Goal: Find specific page/section: Find specific page/section

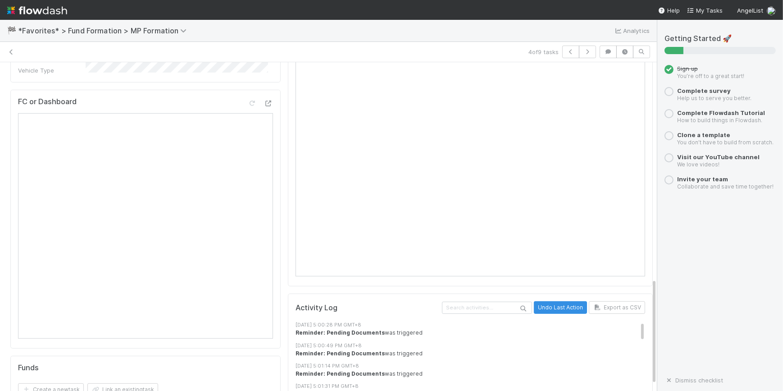
scroll to position [521, 0]
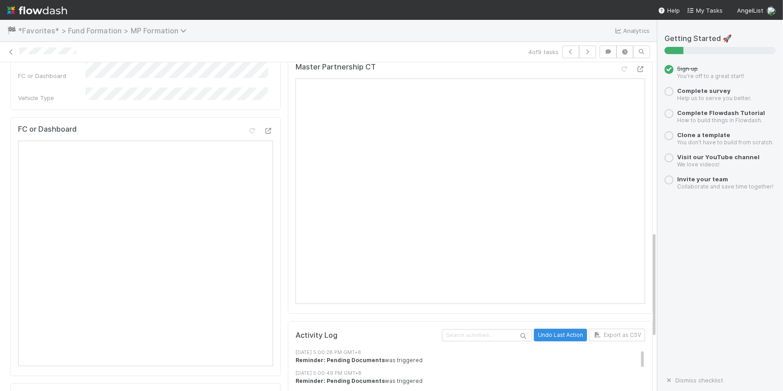
click at [47, 31] on span "*Favorites* > Fund Formation > MP Formation" at bounding box center [104, 30] width 173 height 9
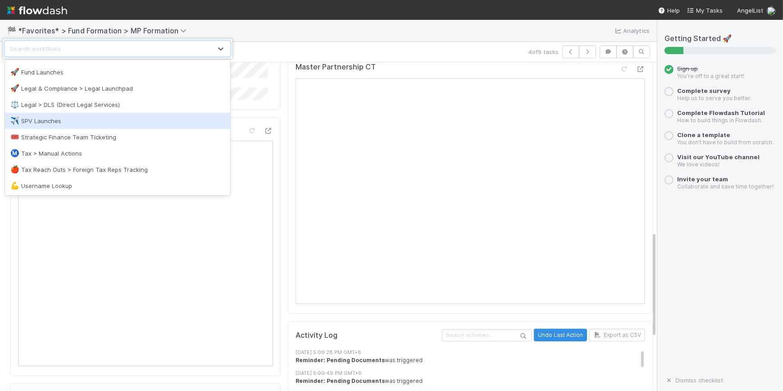
scroll to position [70, 0]
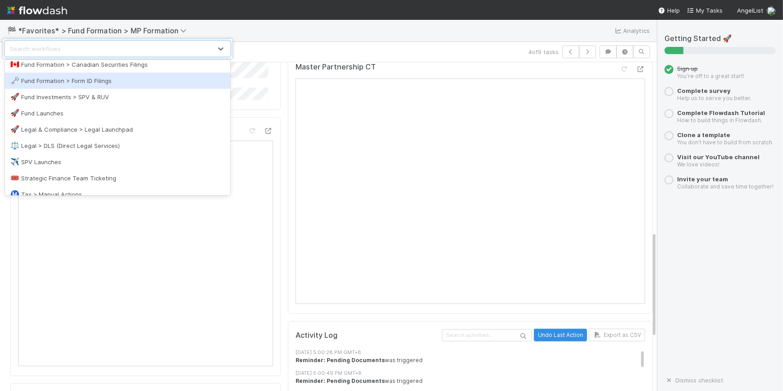
click at [68, 84] on div "🗝️ Fund Formation > Form ID Filings" at bounding box center [117, 80] width 215 height 9
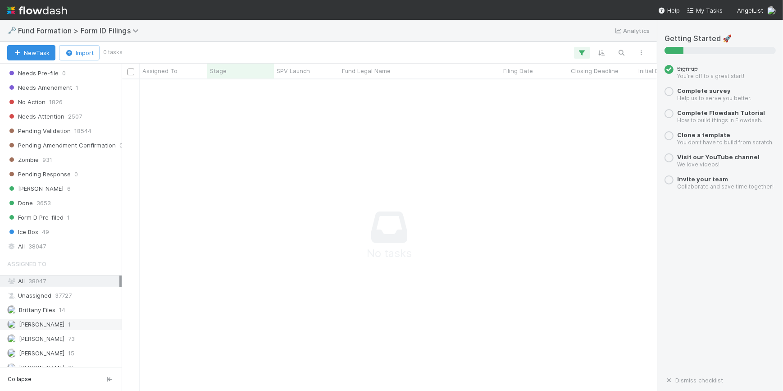
scroll to position [333, 0]
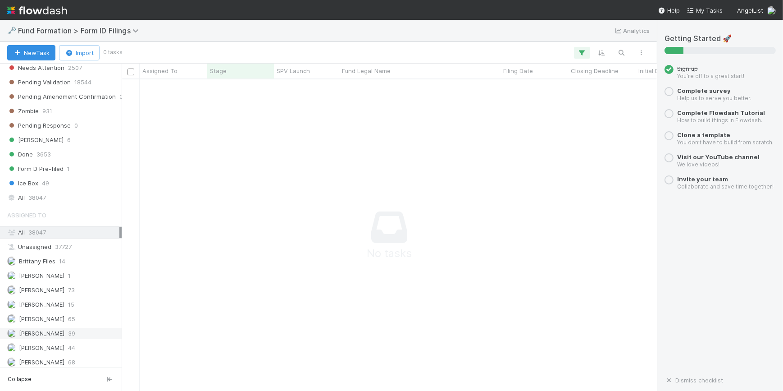
click at [81, 328] on div "[PERSON_NAME] 39" at bounding box center [63, 333] width 112 height 11
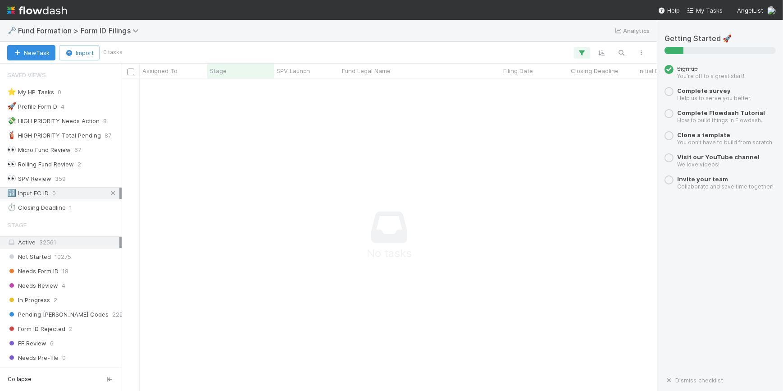
click at [109, 191] on icon at bounding box center [113, 193] width 9 height 6
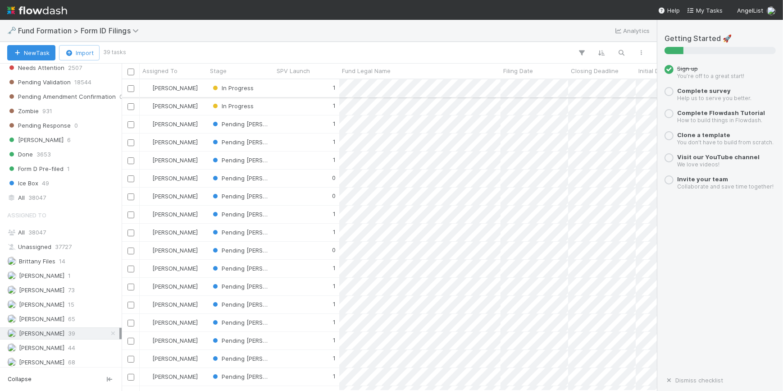
click at [280, 87] on div "1" at bounding box center [306, 88] width 65 height 18
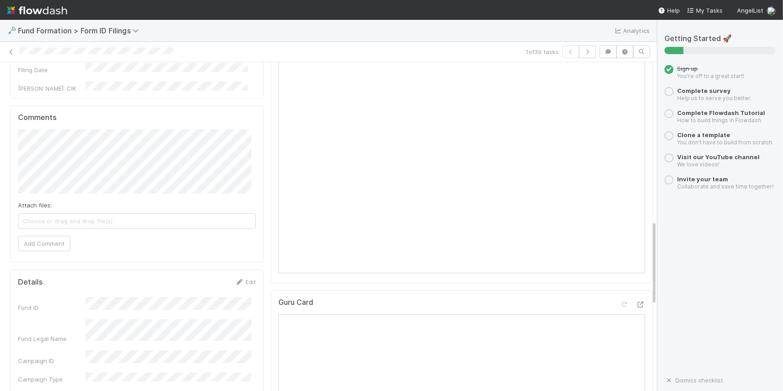
scroll to position [614, 0]
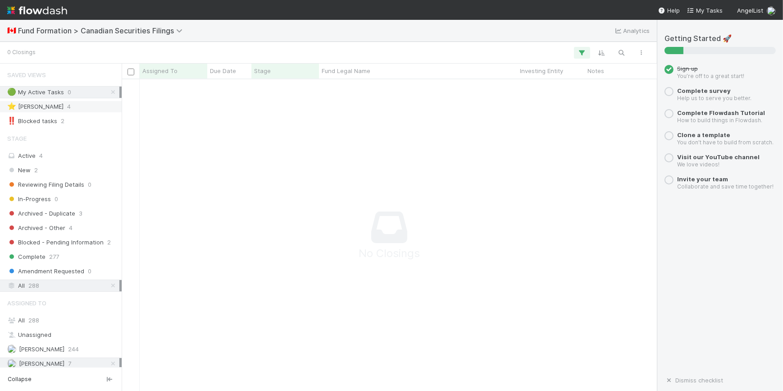
scroll to position [298, 529]
